Goal: Information Seeking & Learning: Learn about a topic

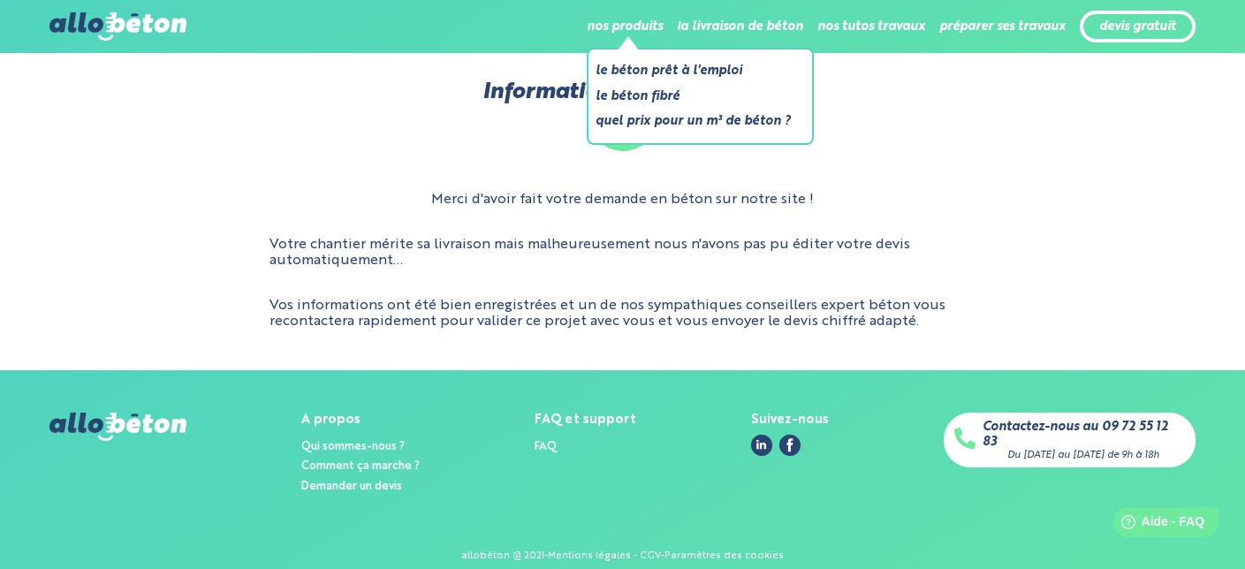
click at [596, 101] on li "Le béton fibré" at bounding box center [693, 97] width 195 height 22
click at [596, 130] on link "Quel prix pour un m³ de béton ?" at bounding box center [693, 121] width 195 height 22
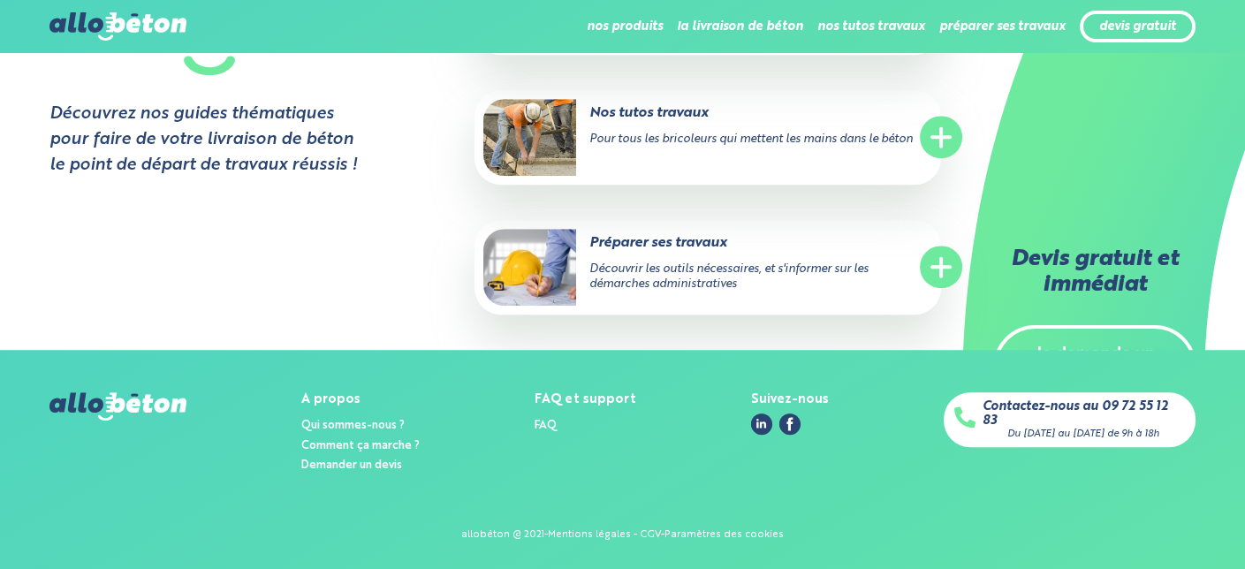
scroll to position [2495, 0]
click at [384, 422] on link "Qui sommes-nous ?" at bounding box center [352, 425] width 103 height 11
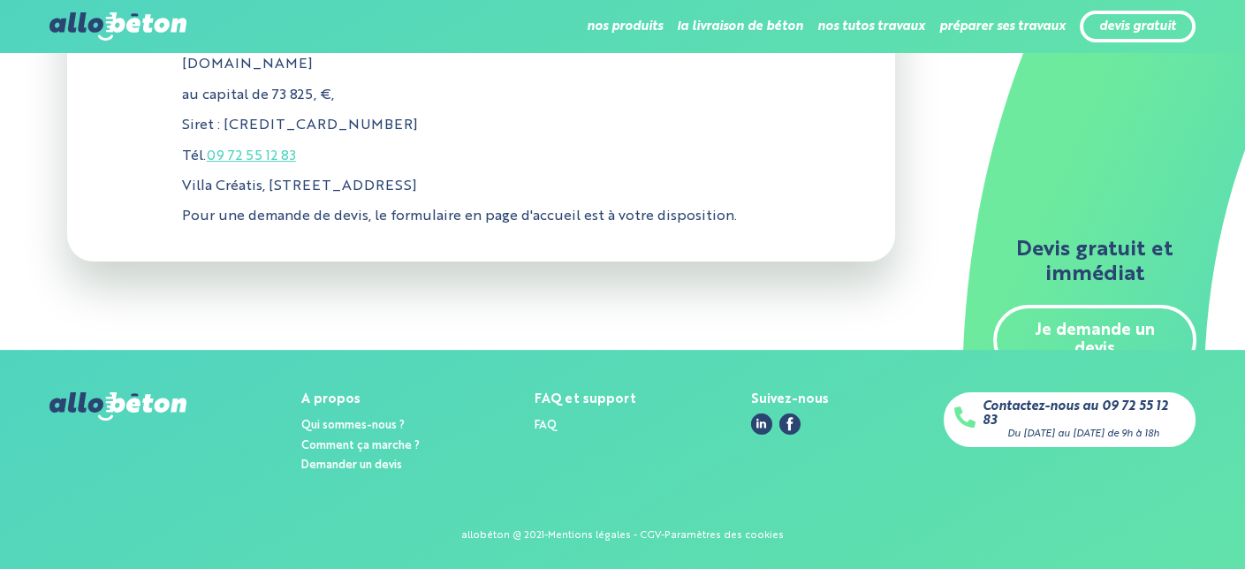
scroll to position [1080, 0]
